Goal: Check status: Check status

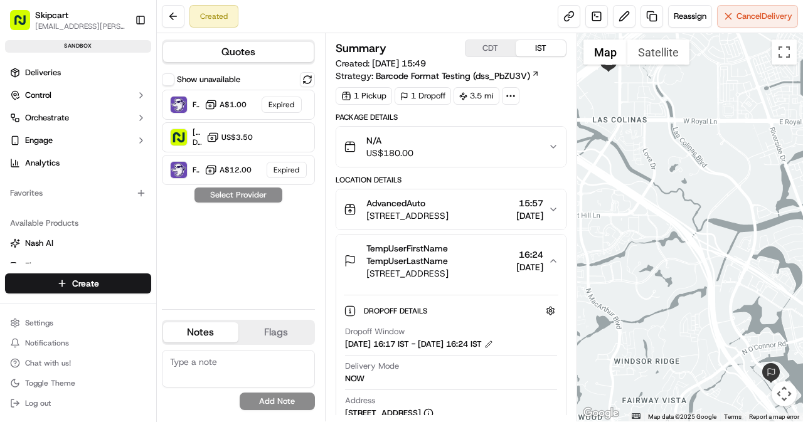
scroll to position [151, 0]
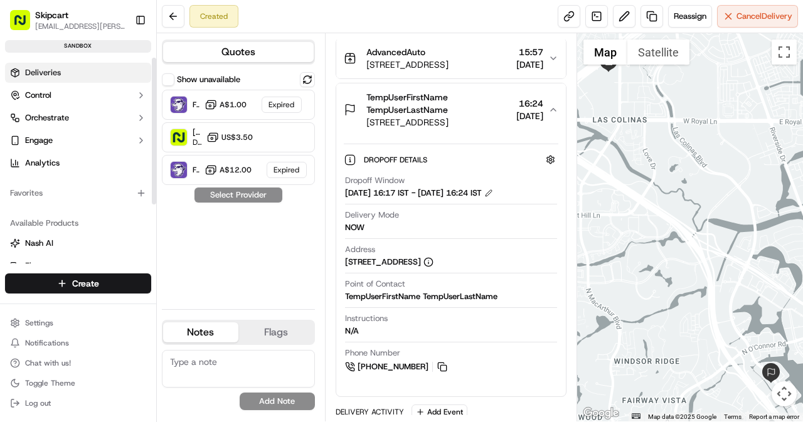
click at [56, 65] on link "Deliveries" at bounding box center [78, 73] width 146 height 20
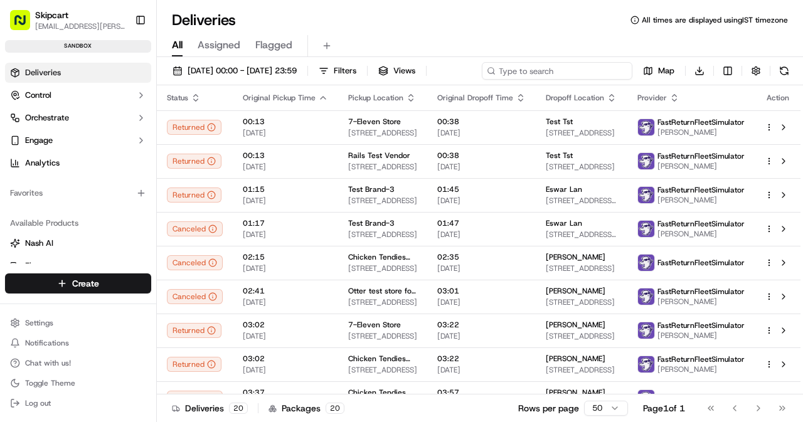
click at [572, 72] on input at bounding box center [557, 71] width 151 height 18
paste input "job_7s9a3sFW8CXHmWWRrAHVSd"
type input "job_7s9a3sFW8CXHmWWRrAHVSd"
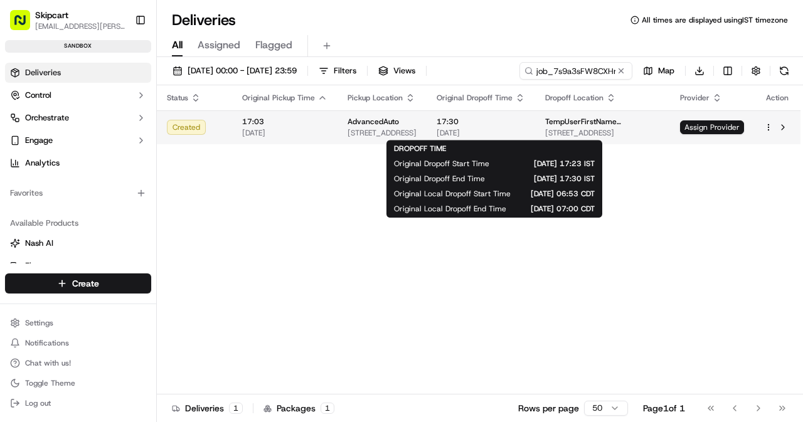
click at [509, 120] on span "17:30" at bounding box center [481, 122] width 88 height 10
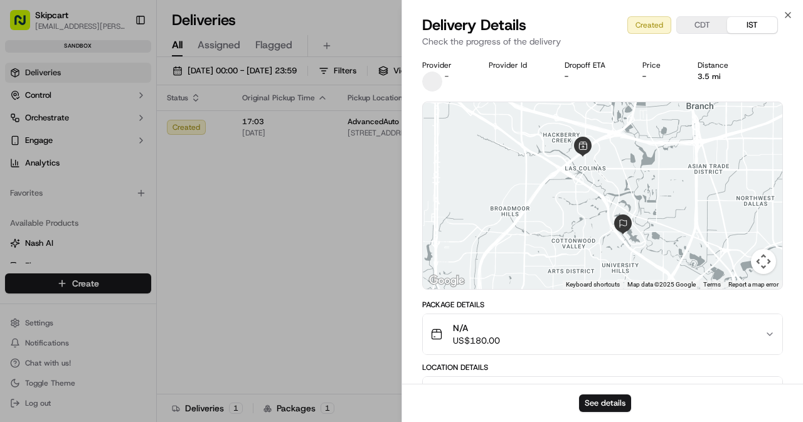
scroll to position [147, 0]
